Goal: Task Accomplishment & Management: Complete application form

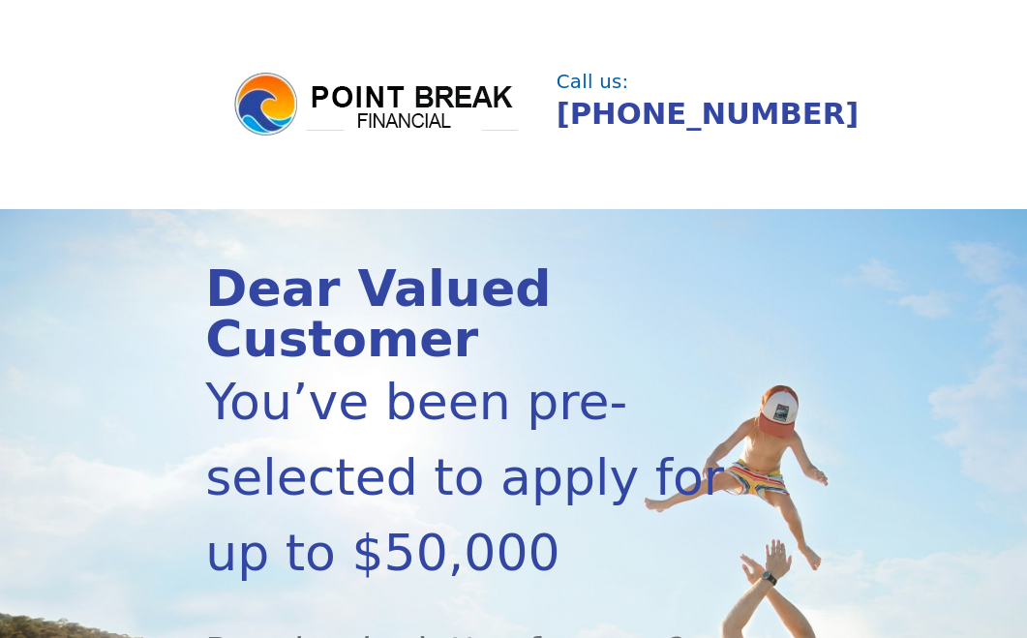
scroll to position [444, 0]
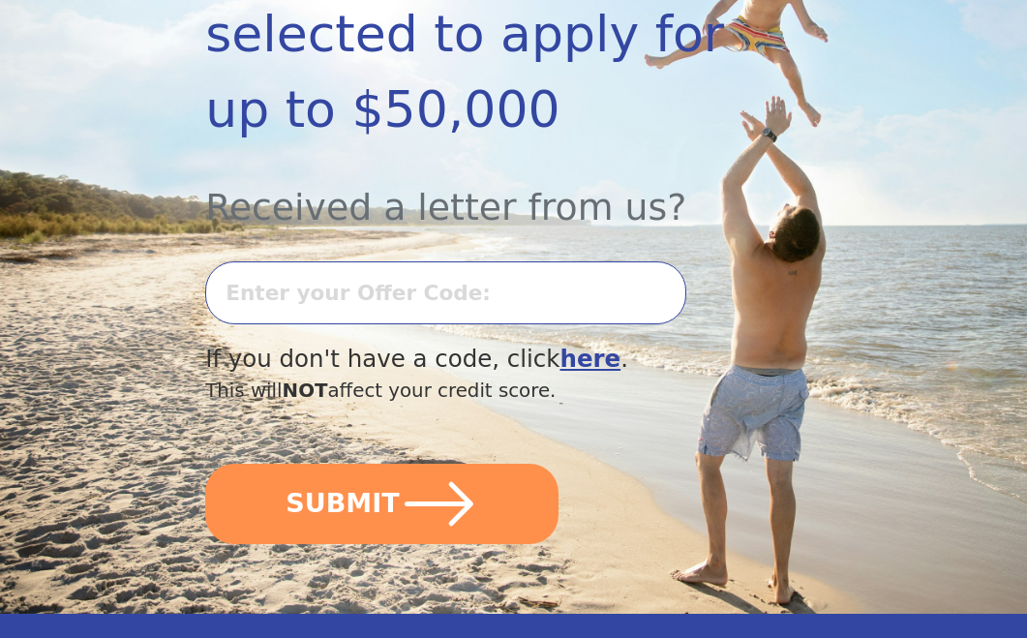
click at [560, 370] on b "here" at bounding box center [590, 359] width 61 height 28
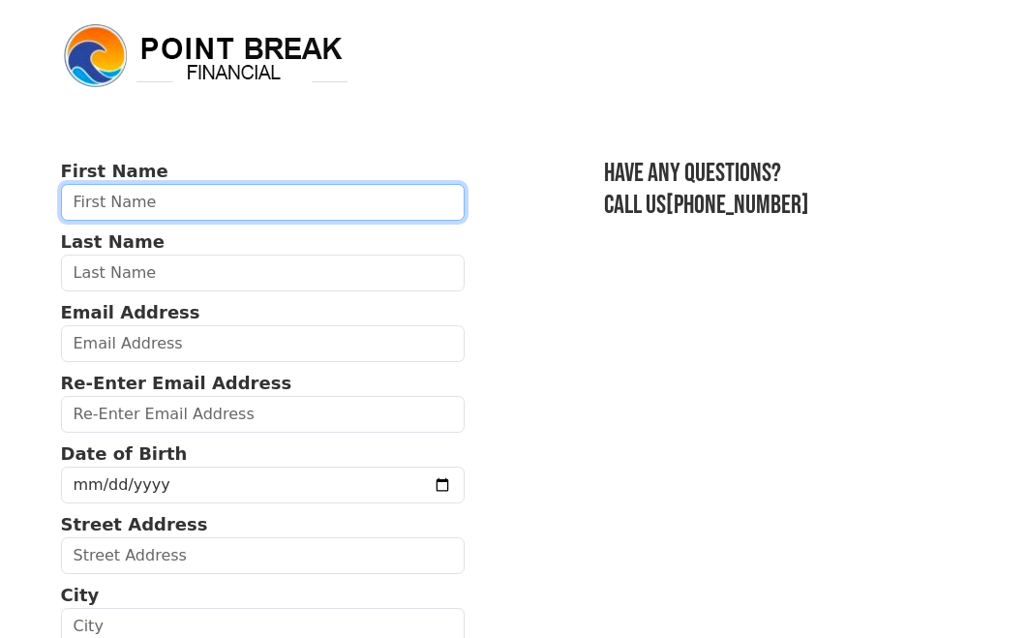
click at [236, 210] on input "text" at bounding box center [263, 202] width 404 height 37
click at [164, 201] on input "text" at bounding box center [263, 202] width 404 height 37
type input "Casey"
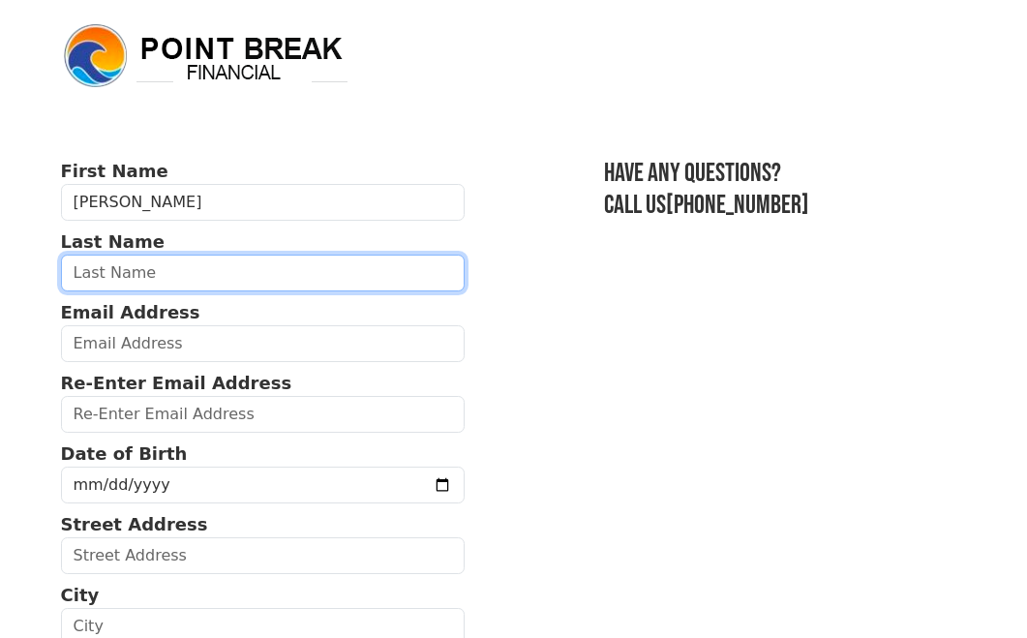
click at [144, 281] on input "text" at bounding box center [263, 273] width 404 height 37
type input "hare"
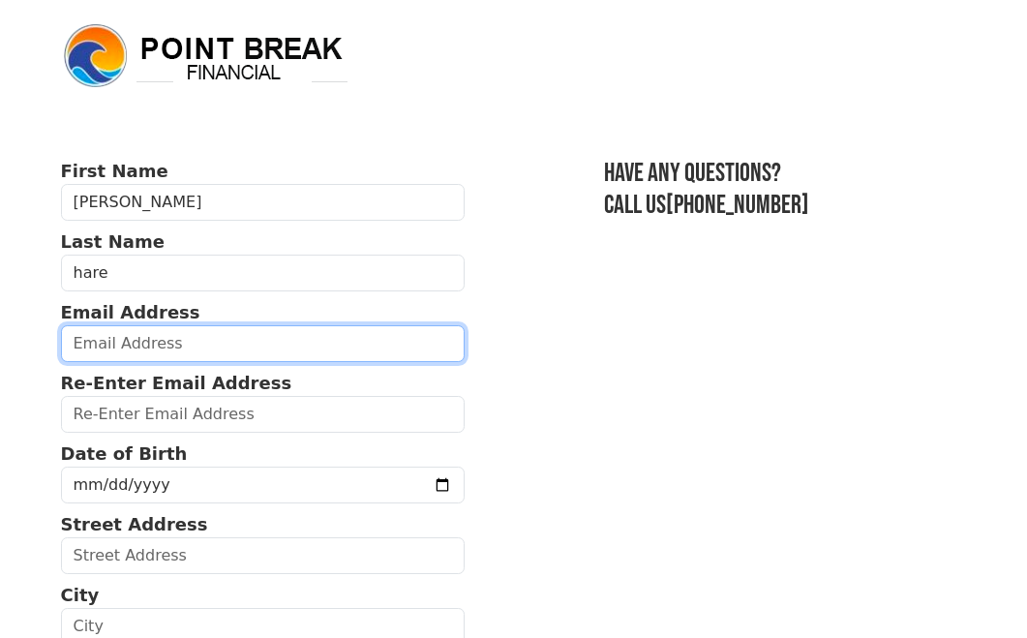
click at [111, 348] on input "email" at bounding box center [263, 343] width 404 height 37
type input "caseyhare@gmail.com"
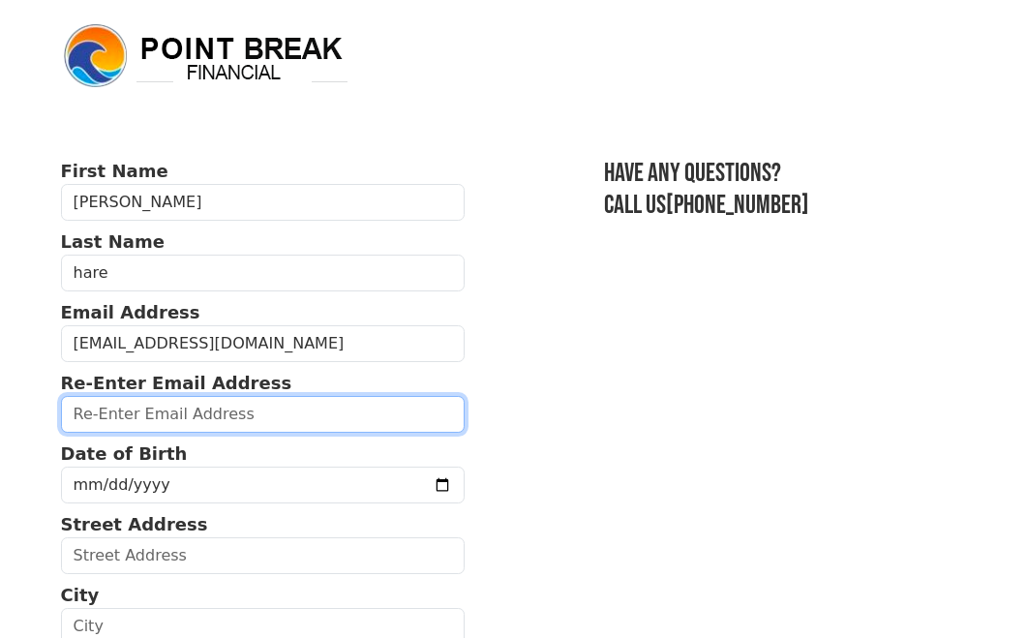
click at [159, 414] on input "email" at bounding box center [263, 414] width 404 height 37
type input "caseyhare@gmail.com"
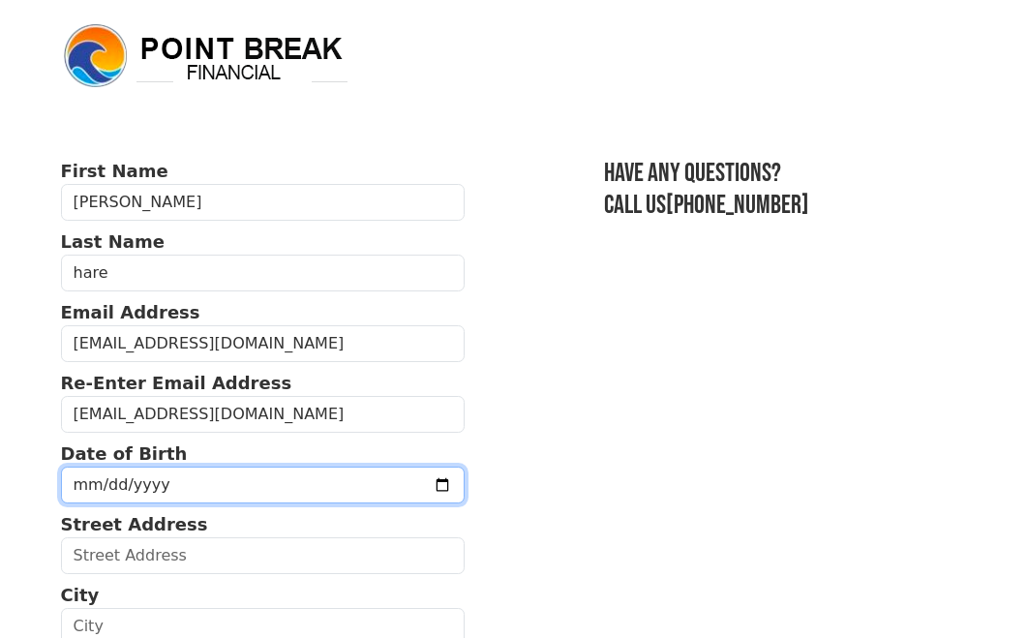
click at [165, 488] on input "date" at bounding box center [263, 485] width 404 height 37
type input "1974-07-21"
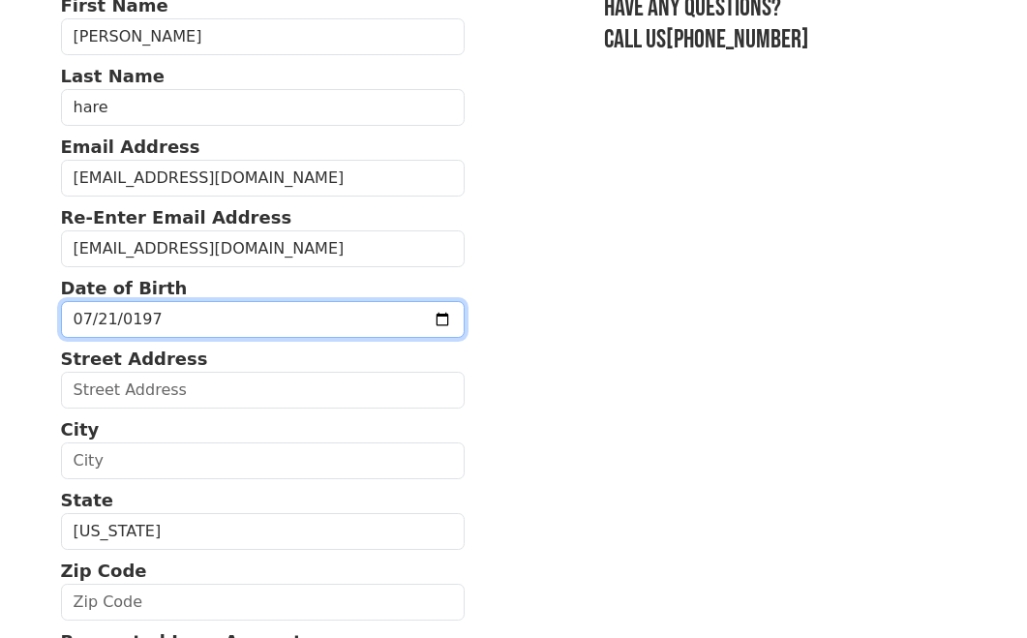
scroll to position [173, 0]
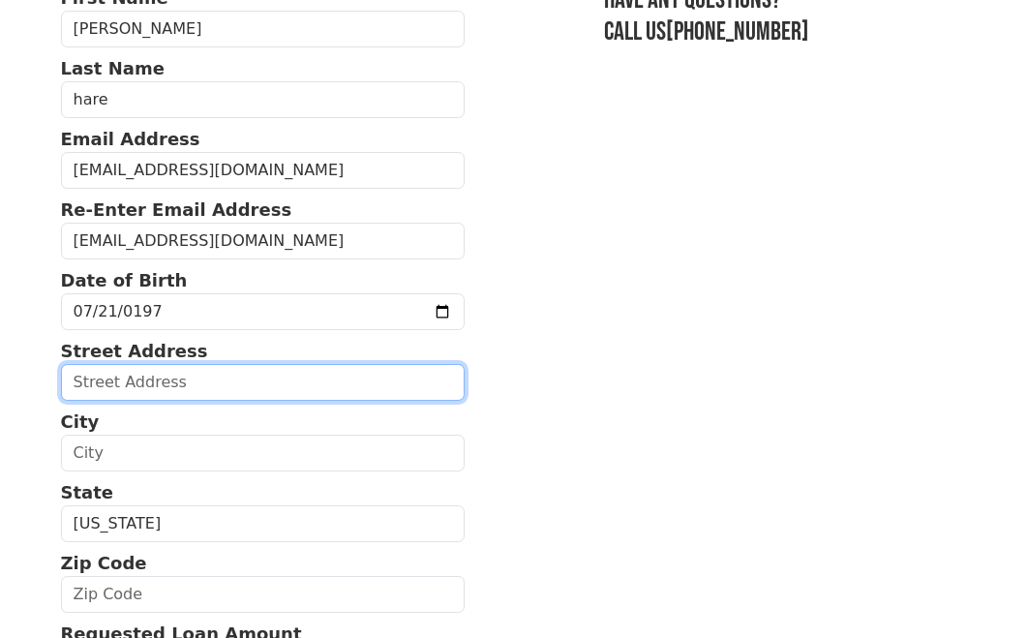
click at [212, 386] on input "text" at bounding box center [263, 382] width 404 height 37
type input "1204 Calle del Sol"
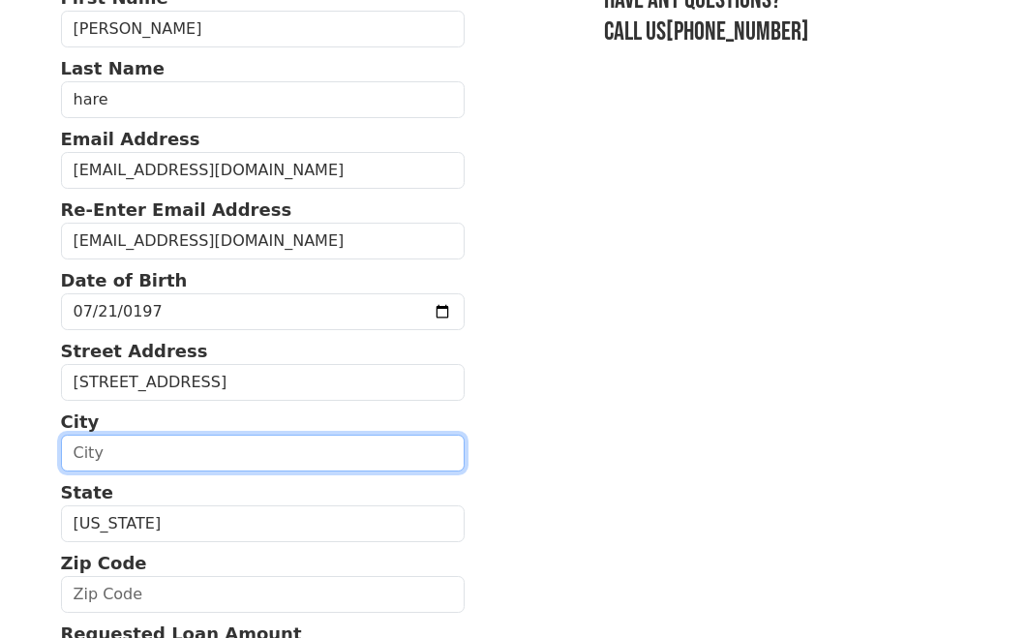
click at [199, 464] on input "text" at bounding box center [263, 453] width 404 height 37
type input "Santa Barbara"
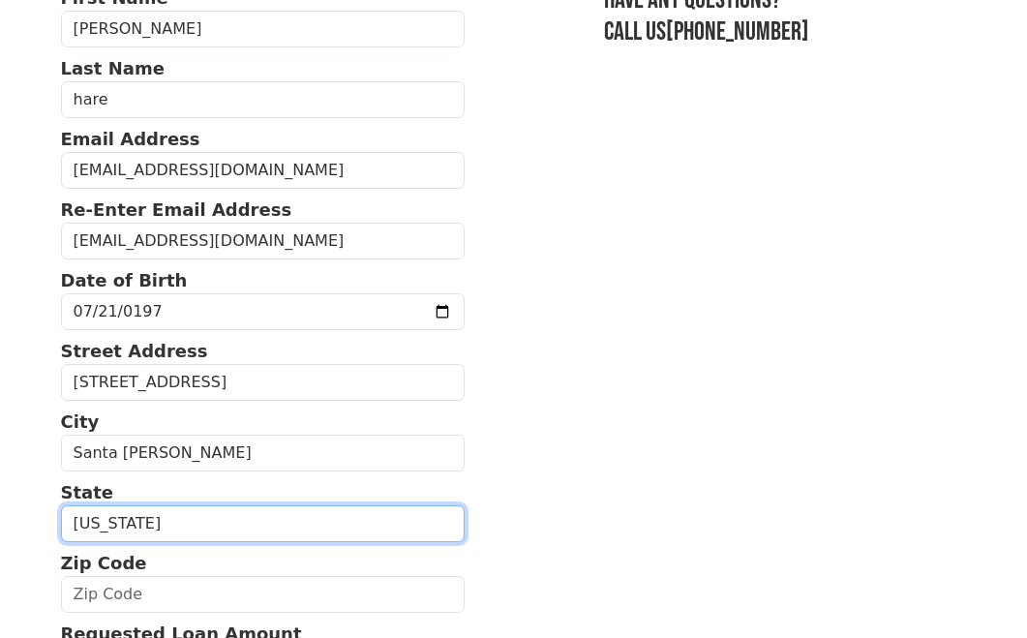
select select "CA"
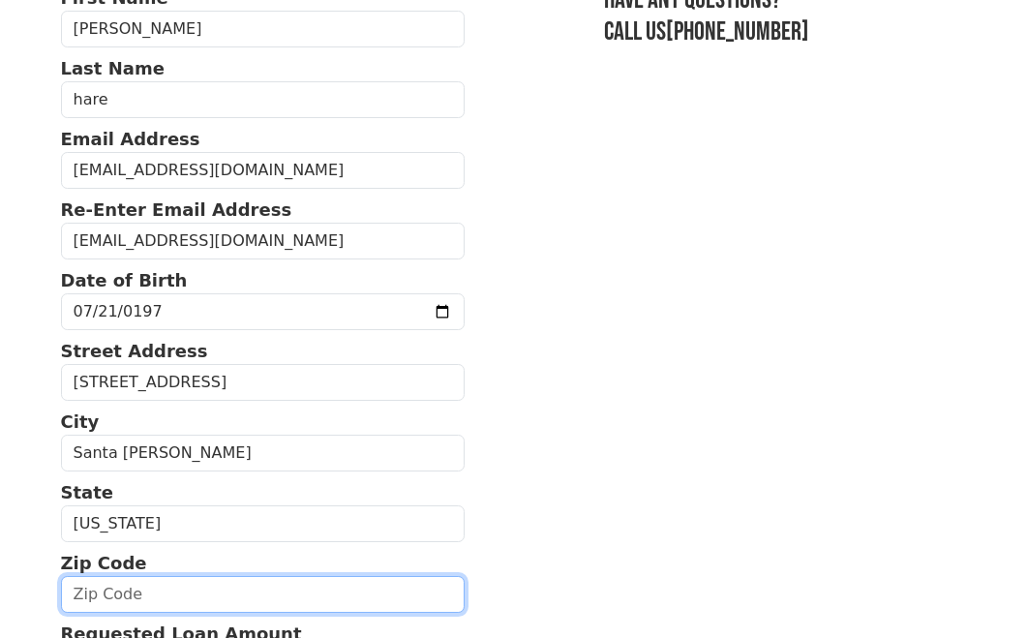
type input "93101"
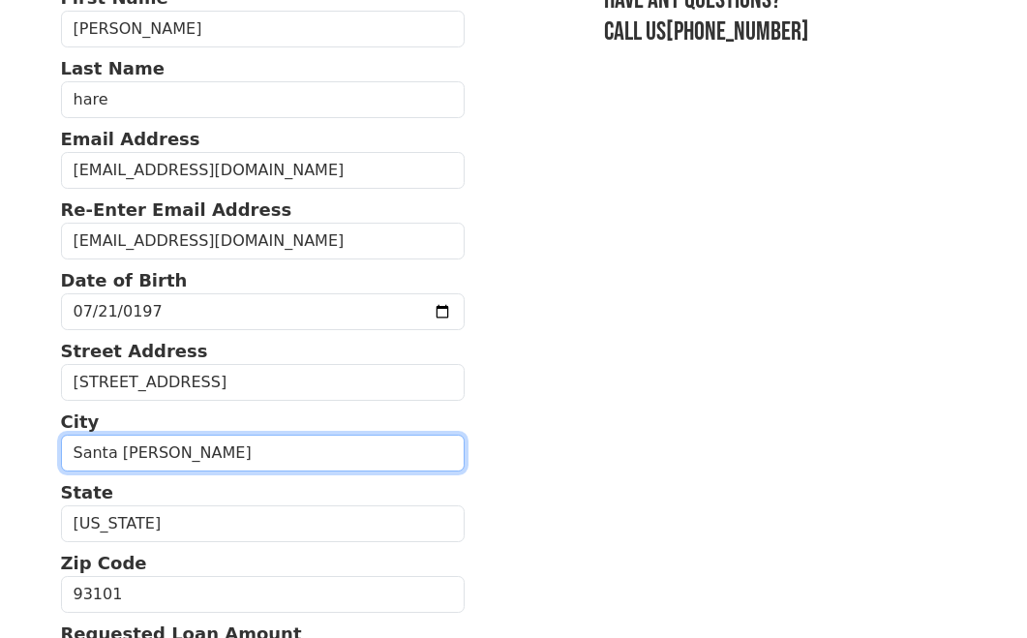
type input "(805) 331-8452"
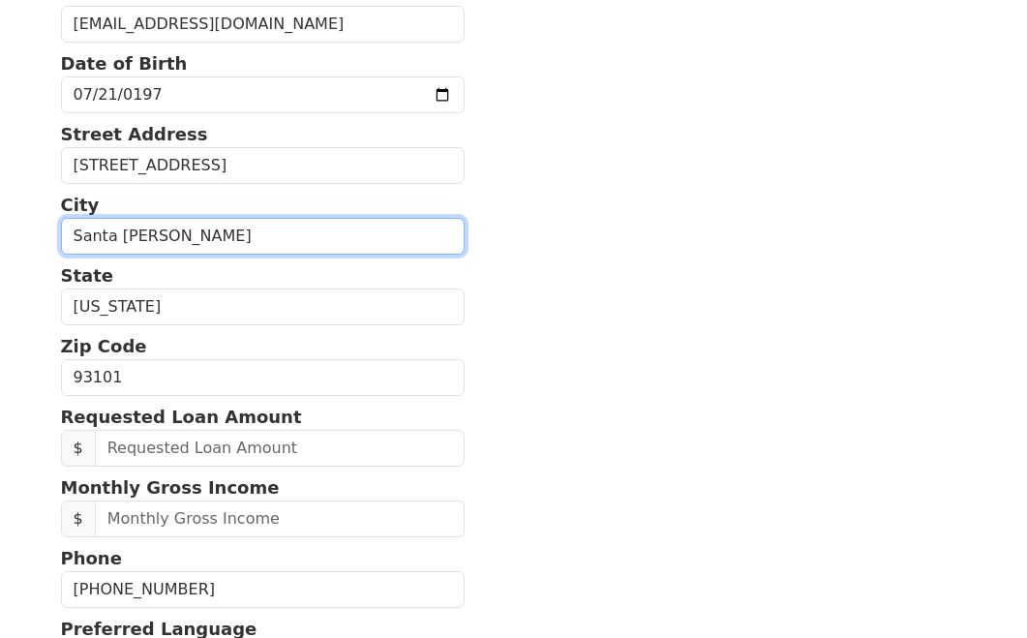
scroll to position [383, 0]
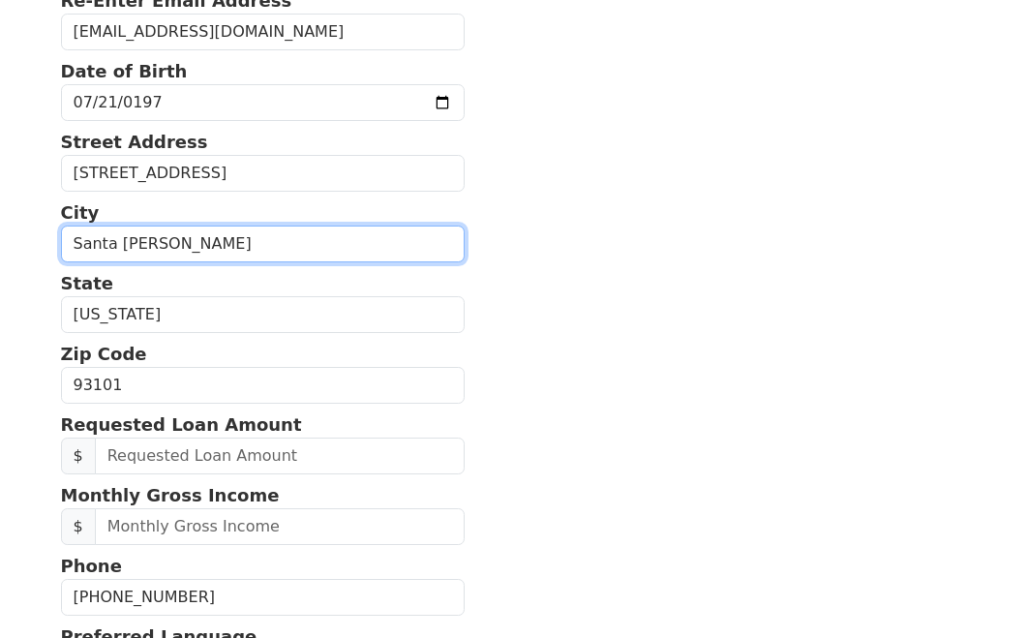
click at [200, 242] on input "Santa Barbara" at bounding box center [263, 244] width 404 height 37
type input "Santa Barbara"
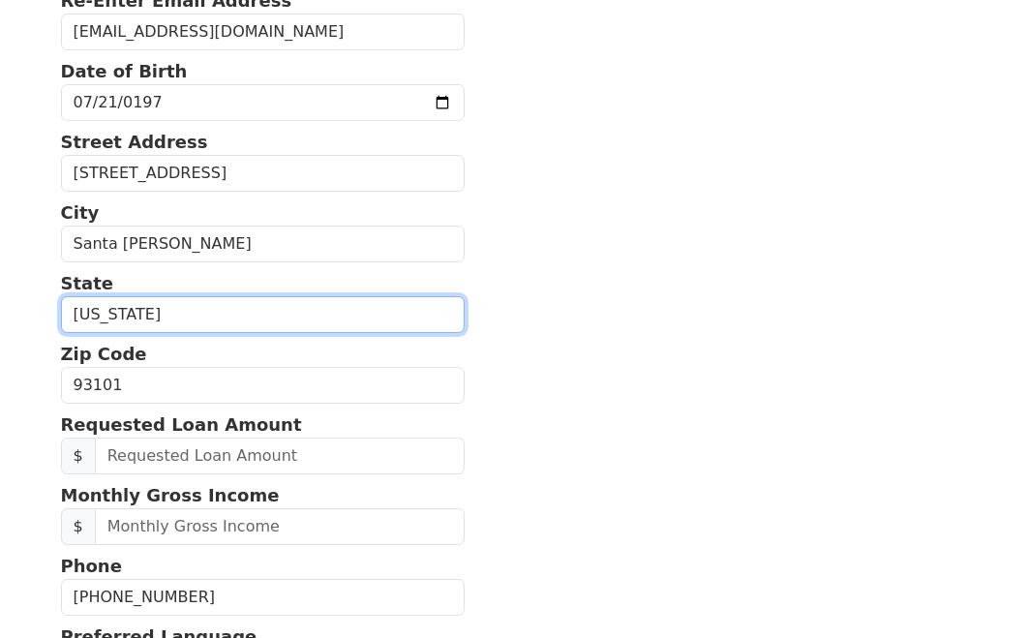
click at [106, 315] on select "Alabama Alaska Arizona Arkansas California Colorado Connecticut Delaware Distri…" at bounding box center [263, 314] width 404 height 37
click at [61, 296] on select "Alabama Alaska Arizona Arkansas California Colorado Connecticut Delaware Distri…" at bounding box center [263, 314] width 404 height 37
click at [185, 304] on select "Alabama Alaska Arizona Arkansas California Colorado Connecticut Delaware Distri…" at bounding box center [263, 314] width 404 height 37
click at [61, 296] on select "Alabama Alaska Arizona Arkansas California Colorado Connecticut Delaware Distri…" at bounding box center [263, 314] width 404 height 37
click at [177, 313] on select "Alabama Alaska Arizona Arkansas California Colorado Connecticut Delaware Distri…" at bounding box center [263, 314] width 404 height 37
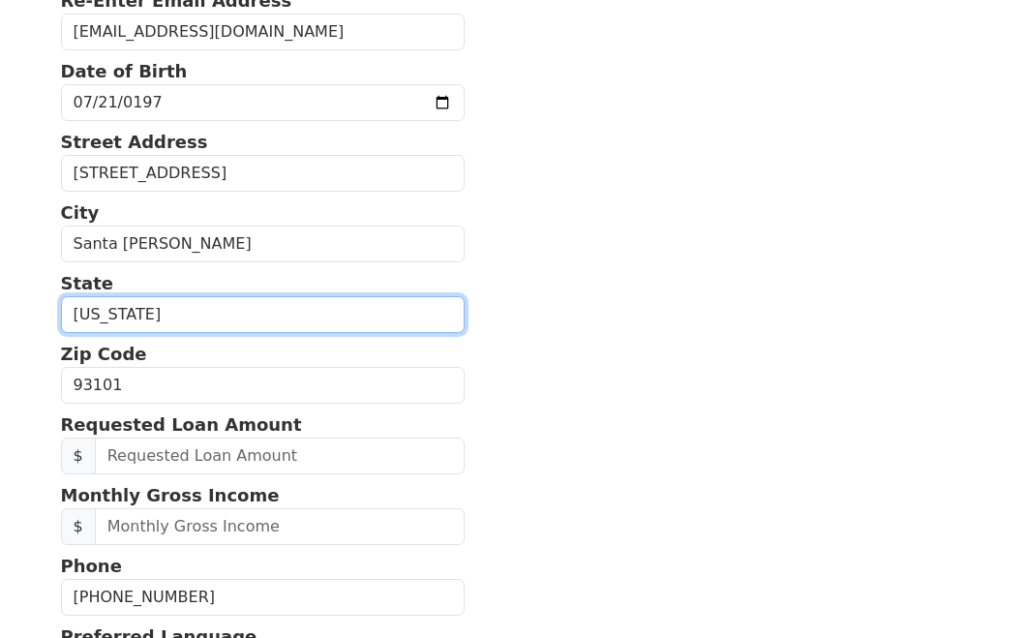
select select "CA"
click at [61, 296] on select "Alabama Alaska Arizona Arkansas California Colorado Connecticut Delaware Distri…" at bounding box center [263, 314] width 404 height 37
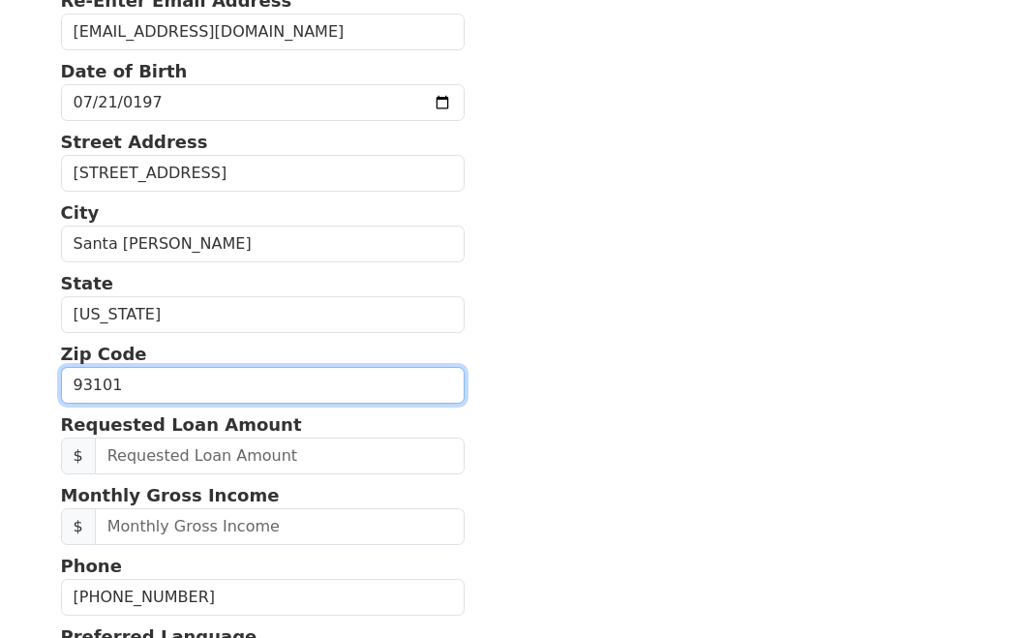
click at [162, 373] on input "93101" at bounding box center [263, 385] width 404 height 37
type input "93101"
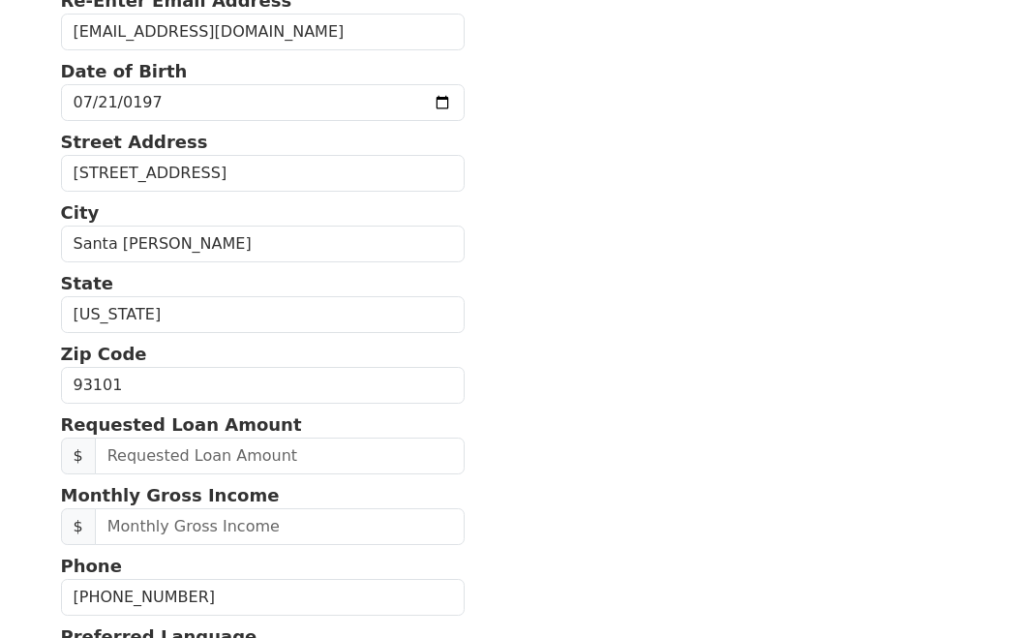
click at [484, 454] on section "First Name Casey Last Name hare Email Address caseyhare@gmail.com Re-Enter Emai…" at bounding box center [514, 385] width 906 height 1221
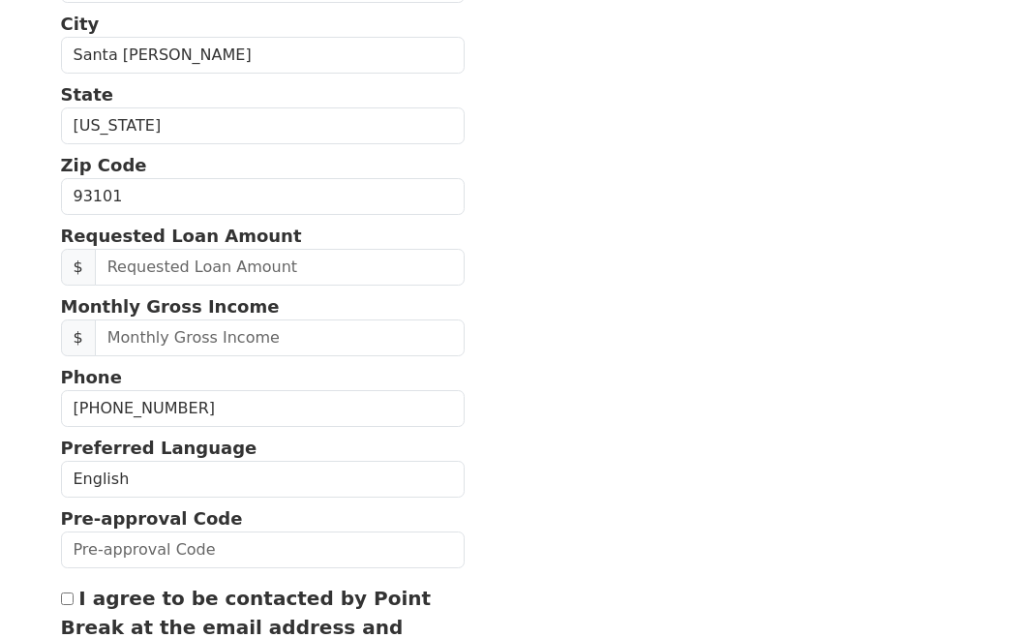
scroll to position [573, 0]
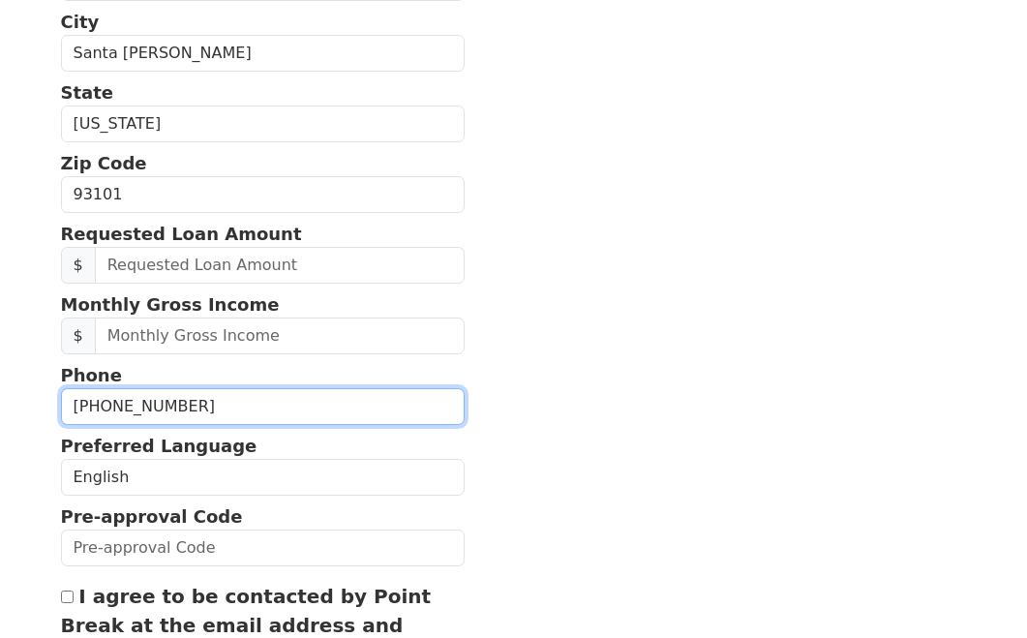
click at [214, 411] on input "(805) 331-8452" at bounding box center [263, 406] width 404 height 37
type input "(805) 331-8452"
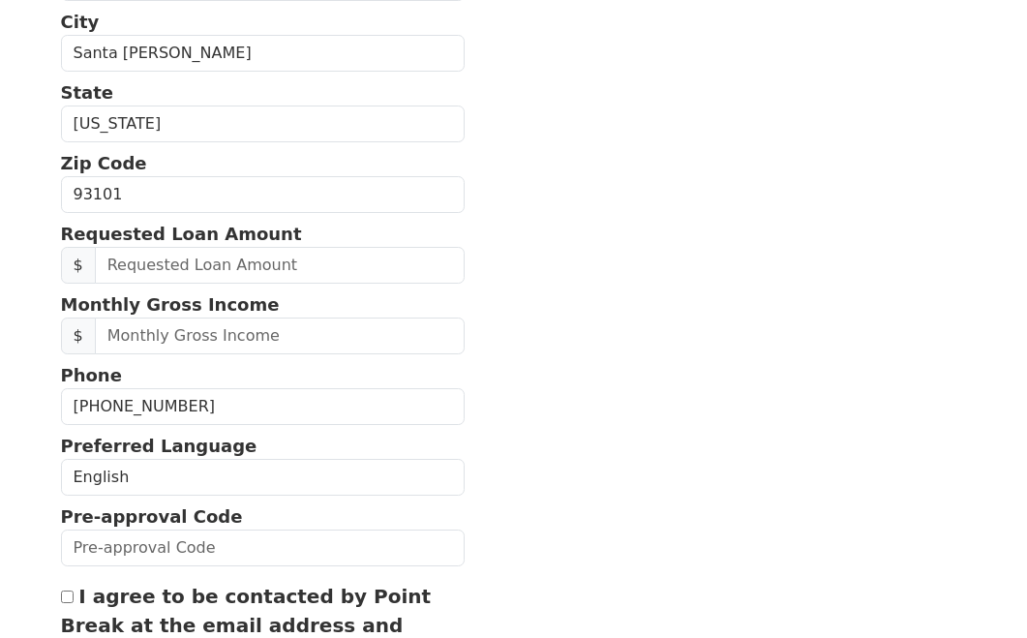
click at [524, 276] on section "First Name Casey Last Name hare Email Address caseyhare@gmail.com Re-Enter Emai…" at bounding box center [514, 195] width 906 height 1221
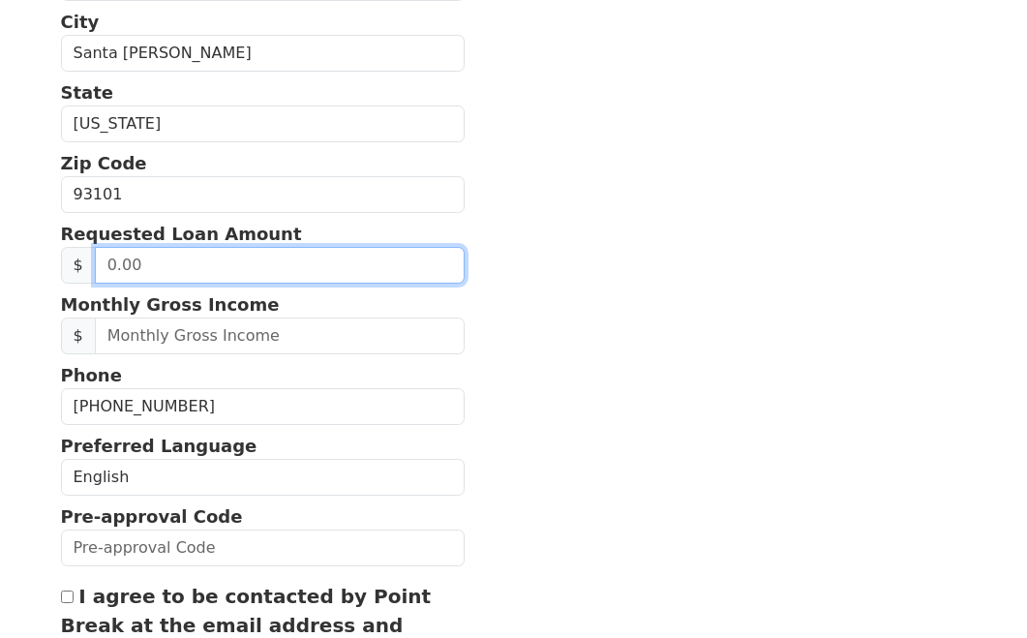
click at [252, 260] on input "text" at bounding box center [280, 265] width 370 height 37
click at [146, 253] on input "text" at bounding box center [280, 265] width 370 height 37
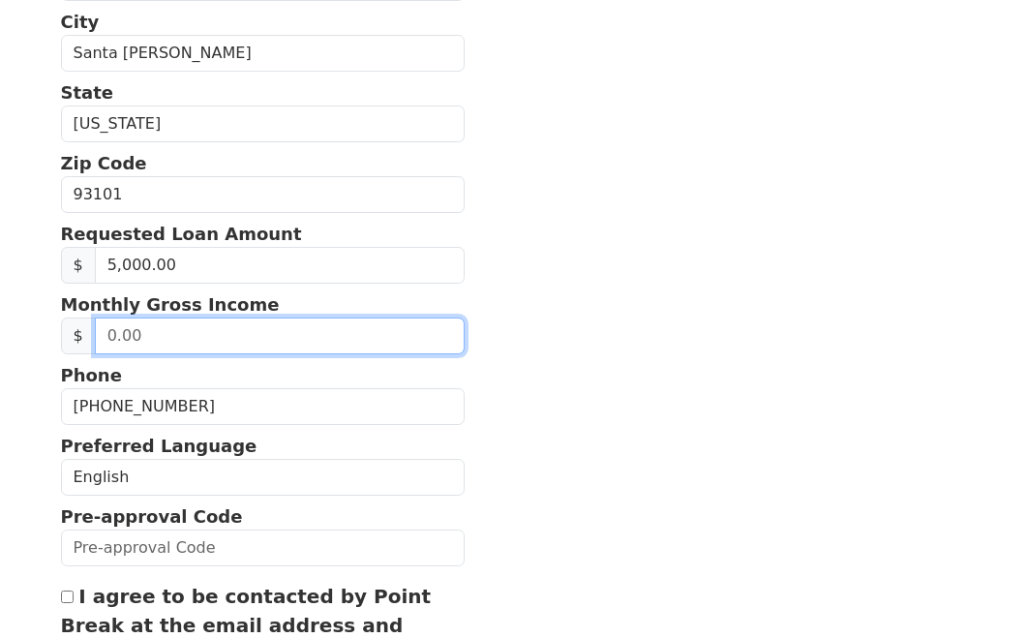
click at [145, 342] on input "text" at bounding box center [280, 336] width 370 height 37
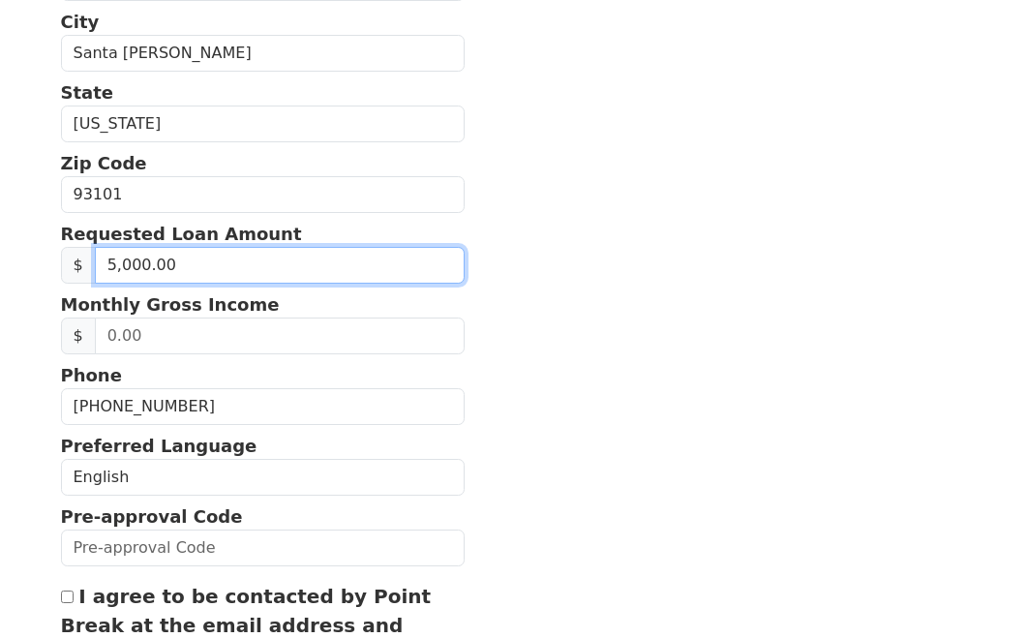
click at [191, 272] on input "5,000.00" at bounding box center [280, 265] width 370 height 37
type input "10,000.00"
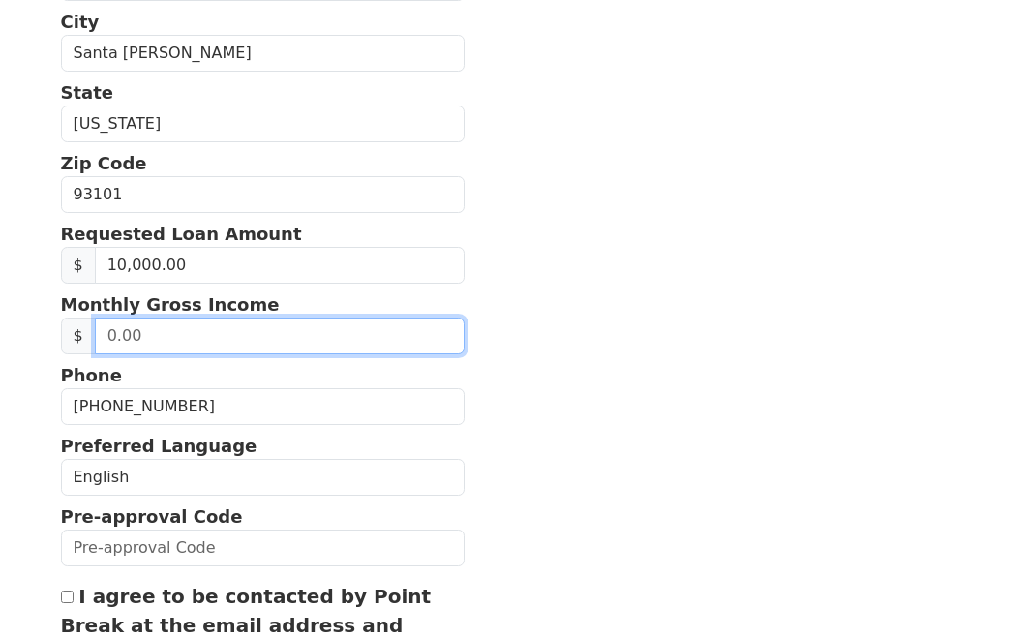
click at [172, 341] on input "text" at bounding box center [280, 336] width 370 height 37
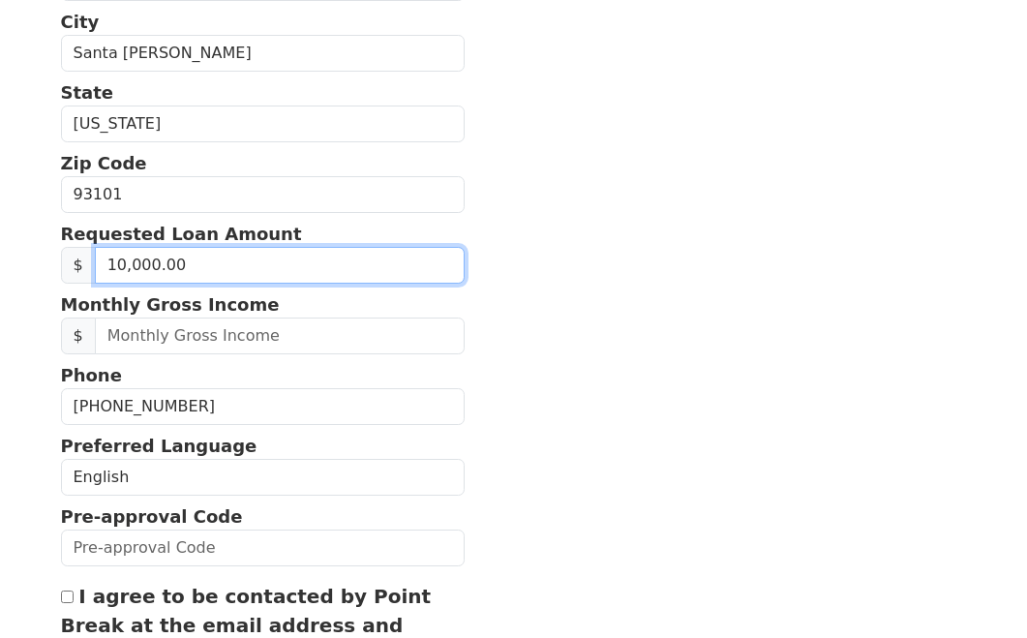
click at [219, 259] on input "10,000.00" at bounding box center [280, 265] width 370 height 37
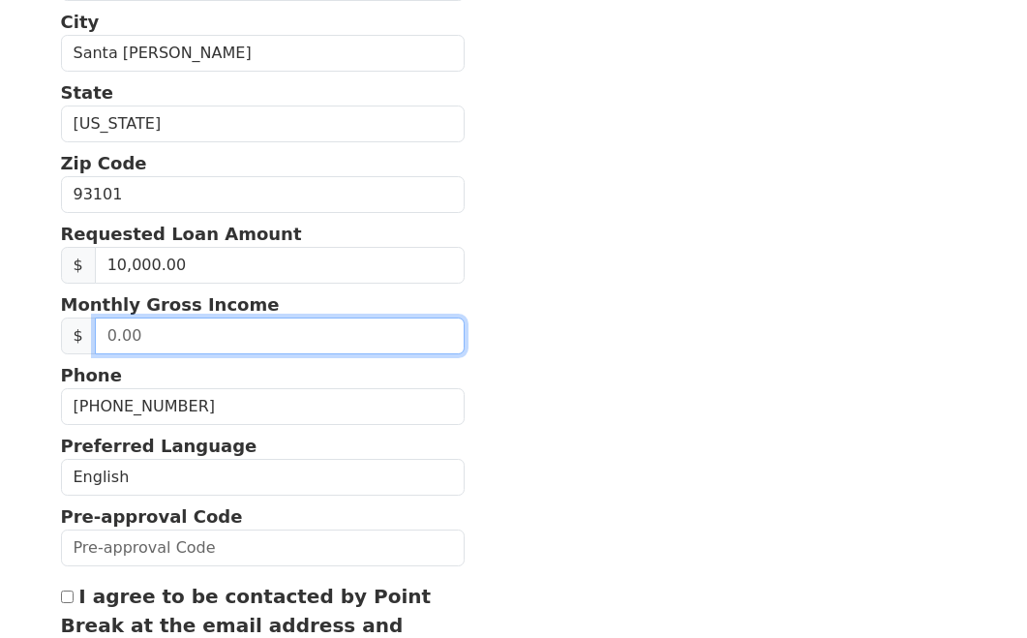
click at [194, 350] on input "text" at bounding box center [280, 336] width 370 height 37
type input "2.00"
type input "3,500.00"
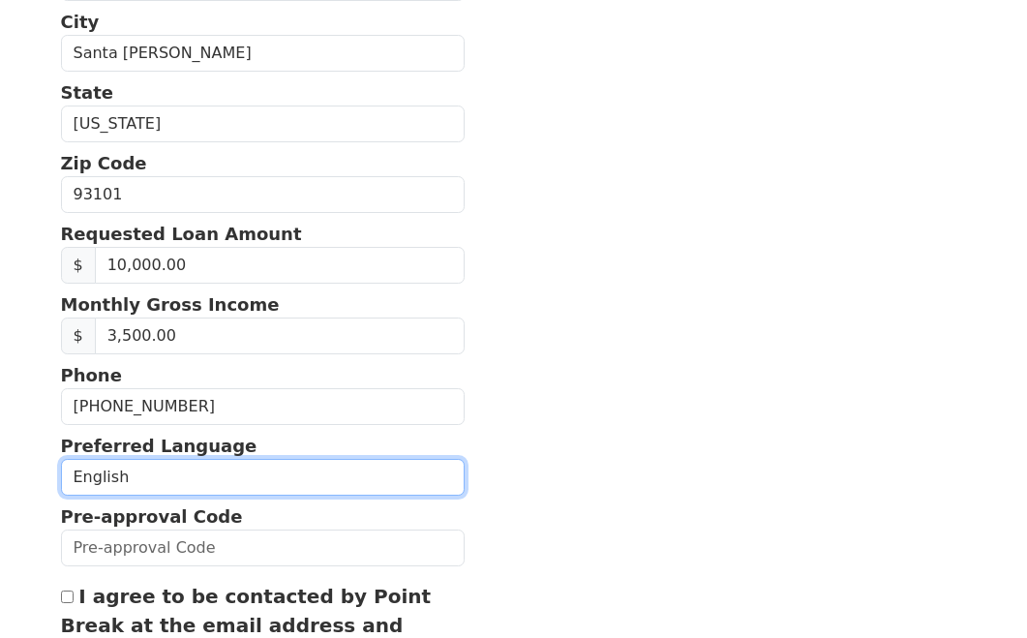
click at [194, 475] on select "English Spanish" at bounding box center [263, 477] width 404 height 37
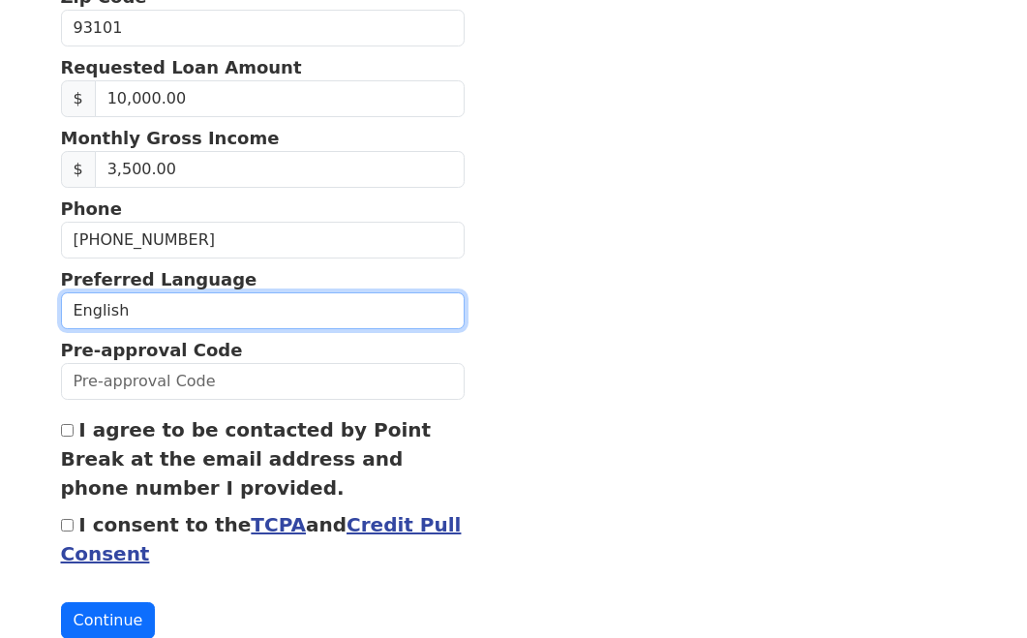
scroll to position [793, 0]
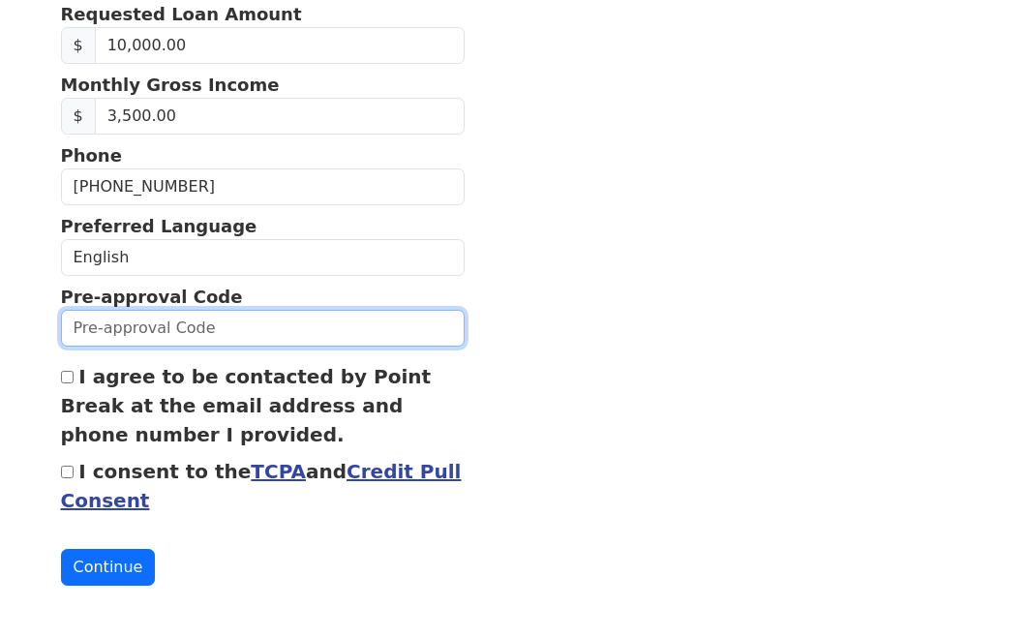
click at [257, 325] on input "text" at bounding box center [263, 328] width 404 height 37
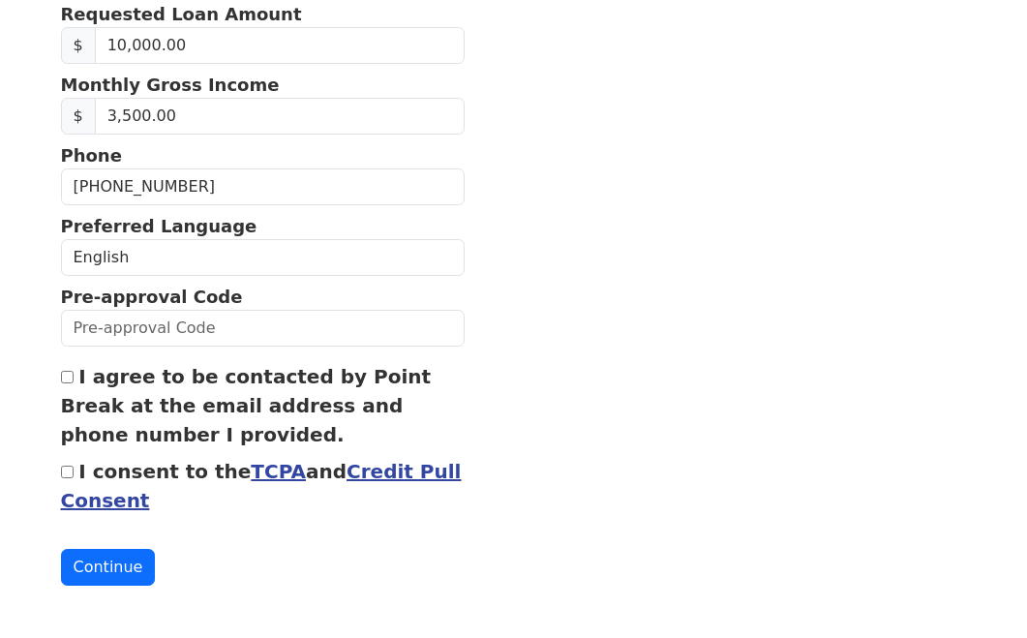
click at [74, 379] on div "I agree to be contacted by Point Break at the email address and phone number I …" at bounding box center [263, 405] width 404 height 87
click at [66, 378] on input "I agree to be contacted by Point Break at the email address and phone number I …" at bounding box center [67, 377] width 13 height 13
checkbox input "true"
click at [68, 476] on input "I consent to the TCPA and Credit Pull Consent" at bounding box center [67, 472] width 13 height 13
checkbox input "true"
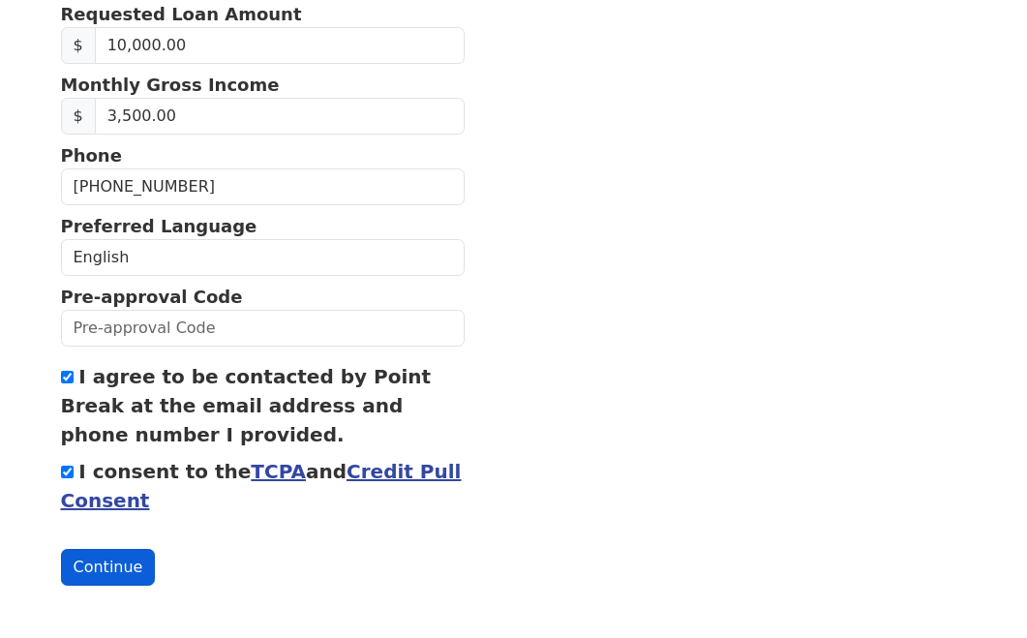
click at [119, 571] on button "Continue" at bounding box center [108, 567] width 95 height 37
